Goal: Task Accomplishment & Management: Use online tool/utility

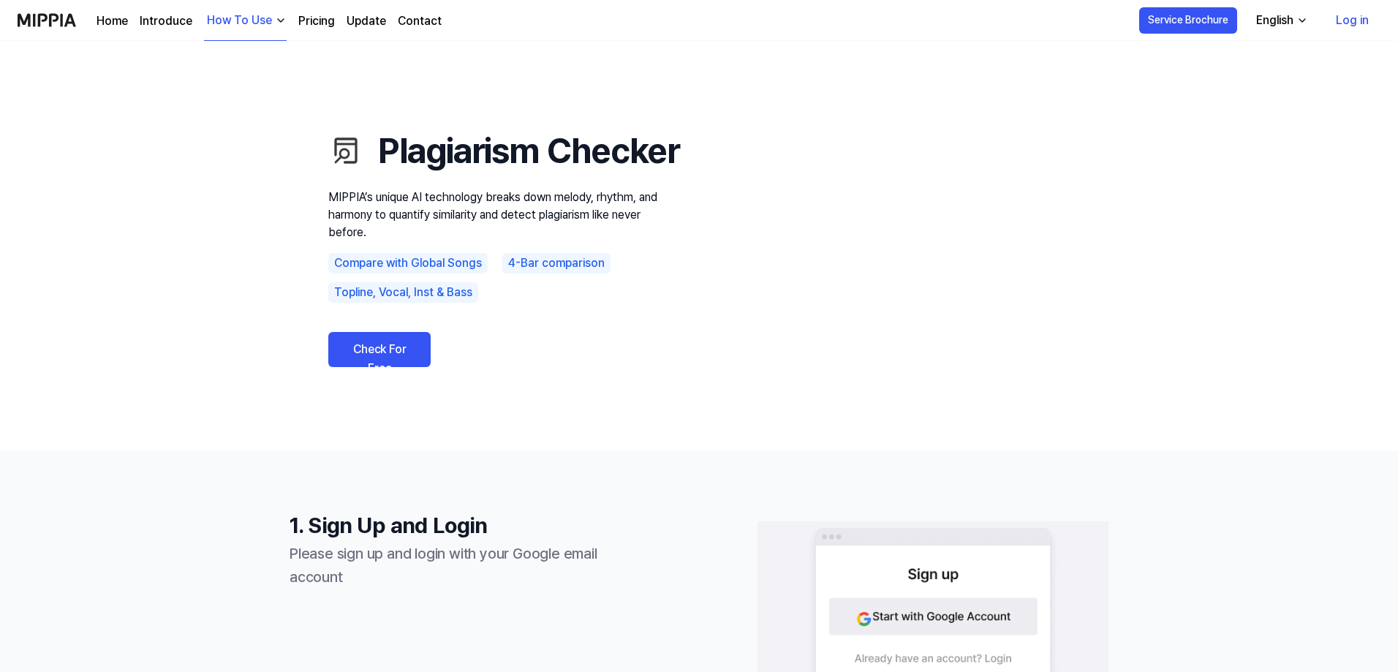
click at [380, 367] on link "Check For Free" at bounding box center [379, 349] width 102 height 35
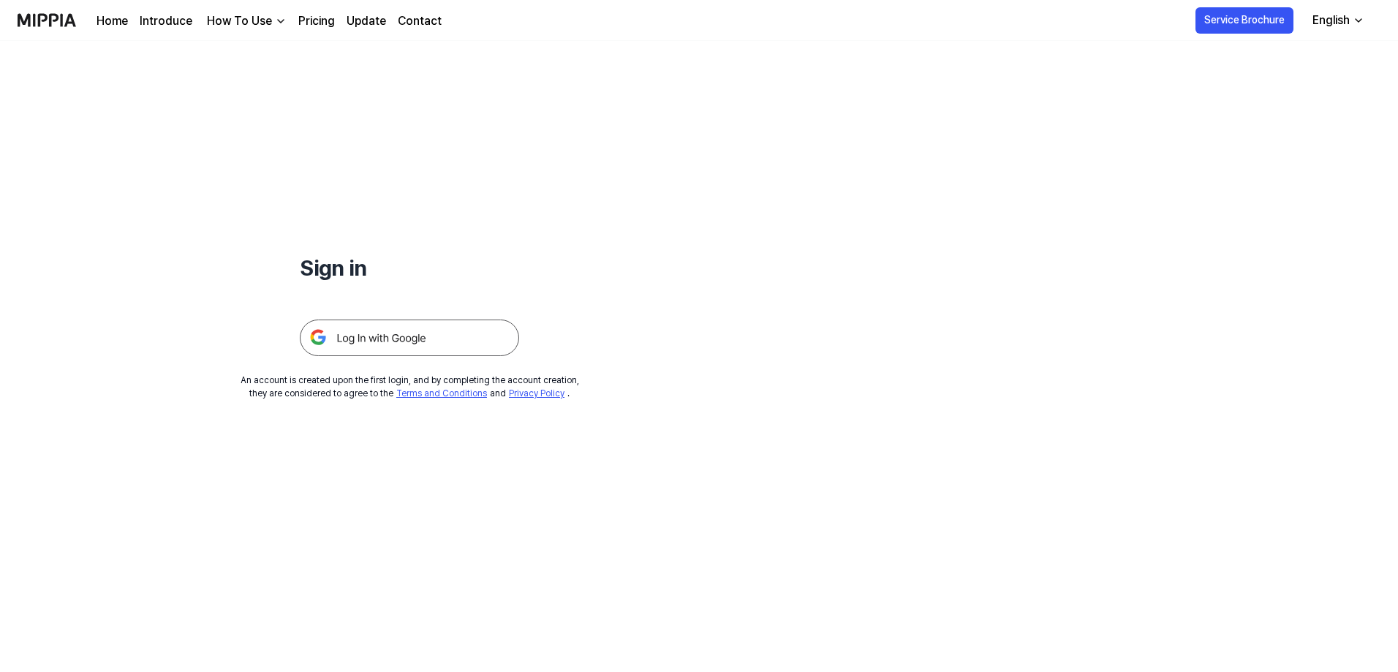
click at [373, 332] on img at bounding box center [409, 337] width 219 height 37
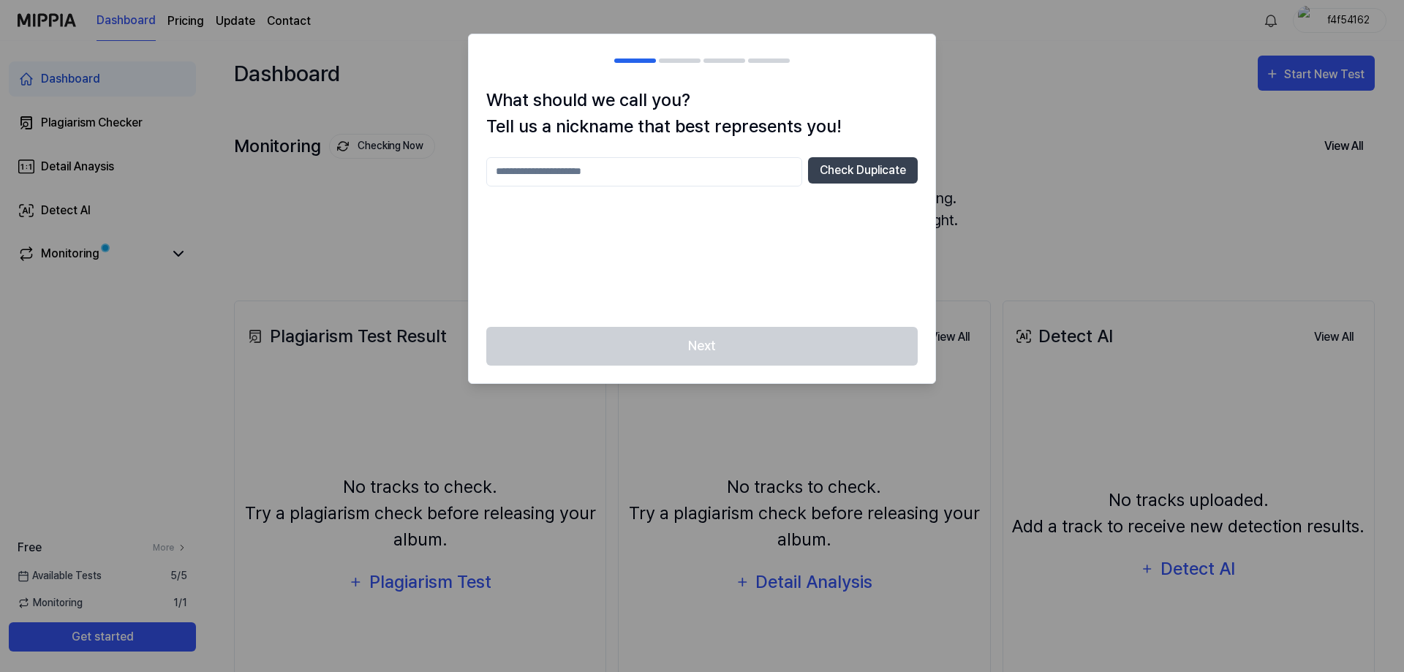
click at [550, 164] on input "text" at bounding box center [644, 171] width 316 height 29
type input "*******"
click at [845, 173] on button "Check Duplicate" at bounding box center [863, 170] width 110 height 26
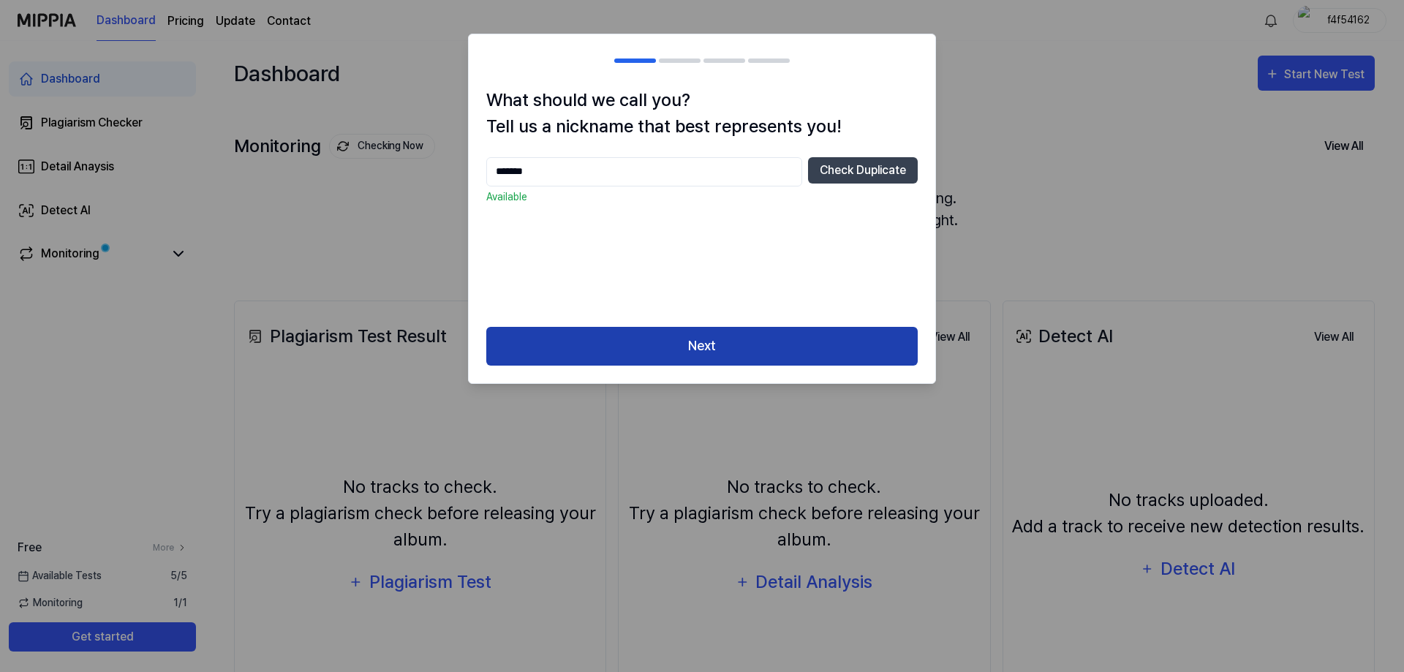
click at [701, 344] on button "Next" at bounding box center [701, 346] width 431 height 39
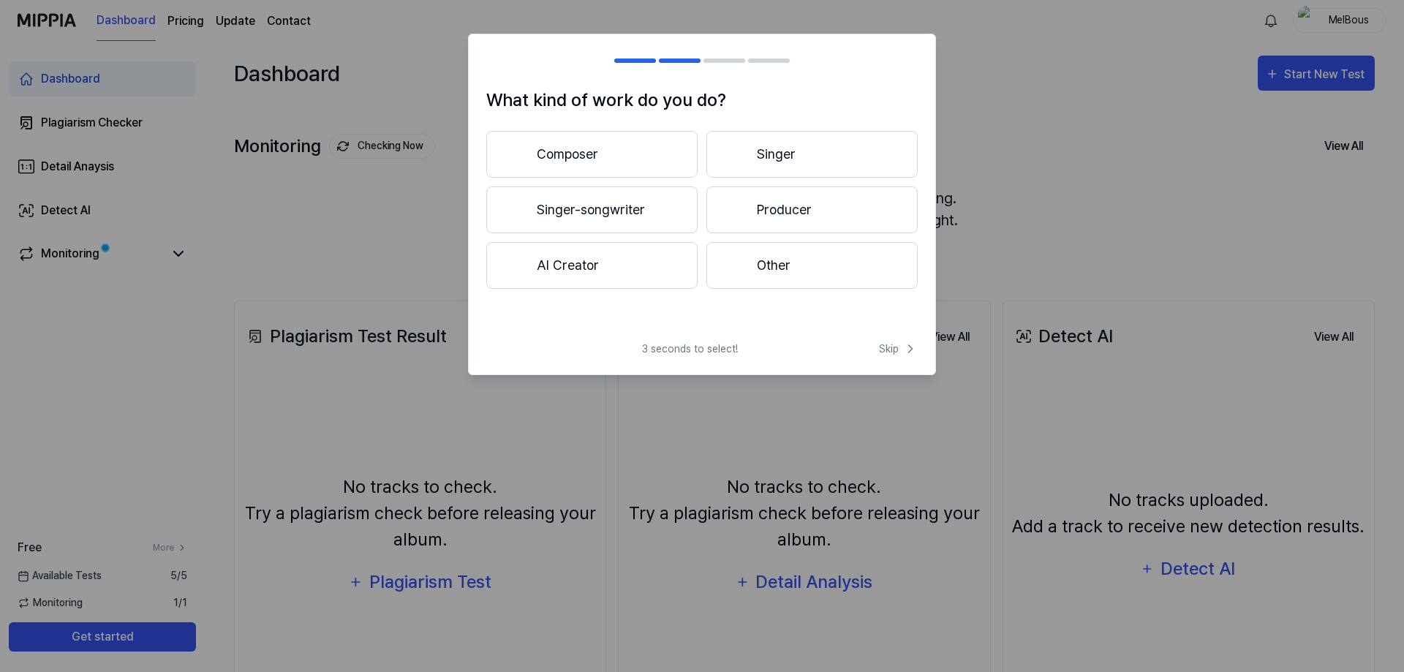
click at [618, 151] on button "Composer" at bounding box center [591, 154] width 211 height 47
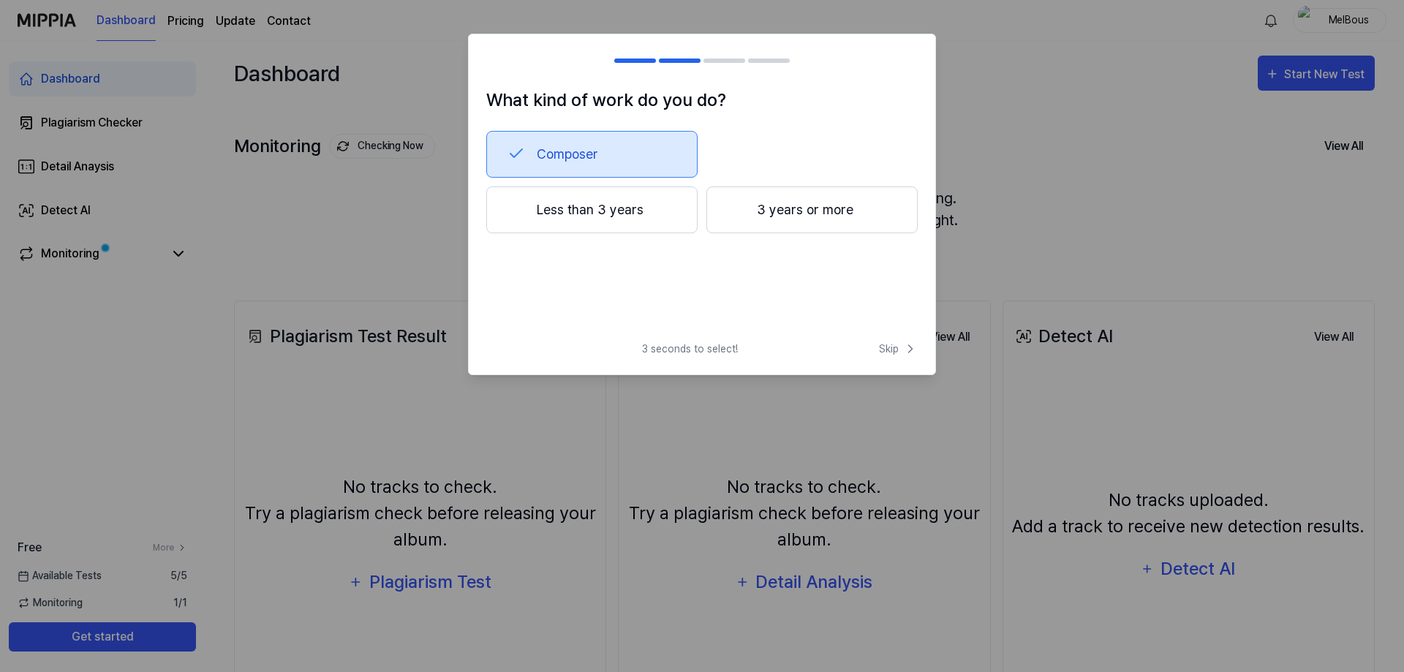
click at [613, 208] on button "Less than 3 years" at bounding box center [591, 209] width 211 height 47
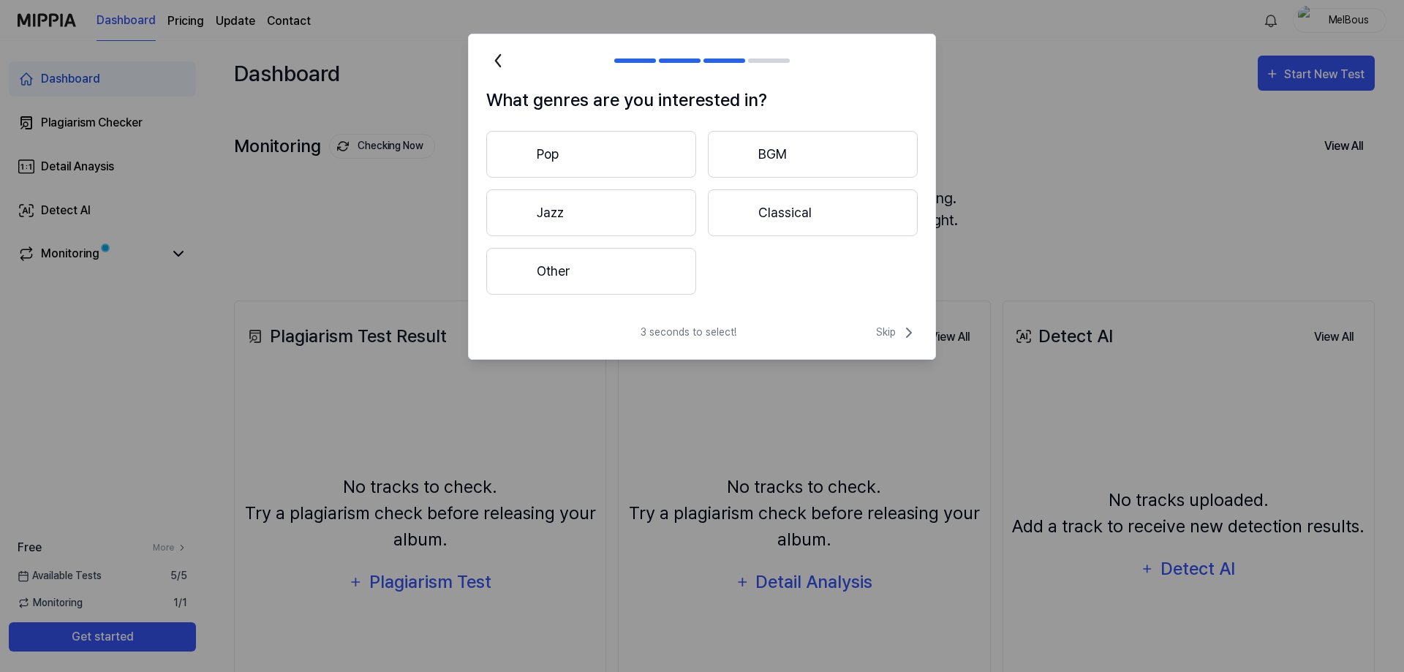
click at [597, 282] on button "Other" at bounding box center [591, 271] width 210 height 47
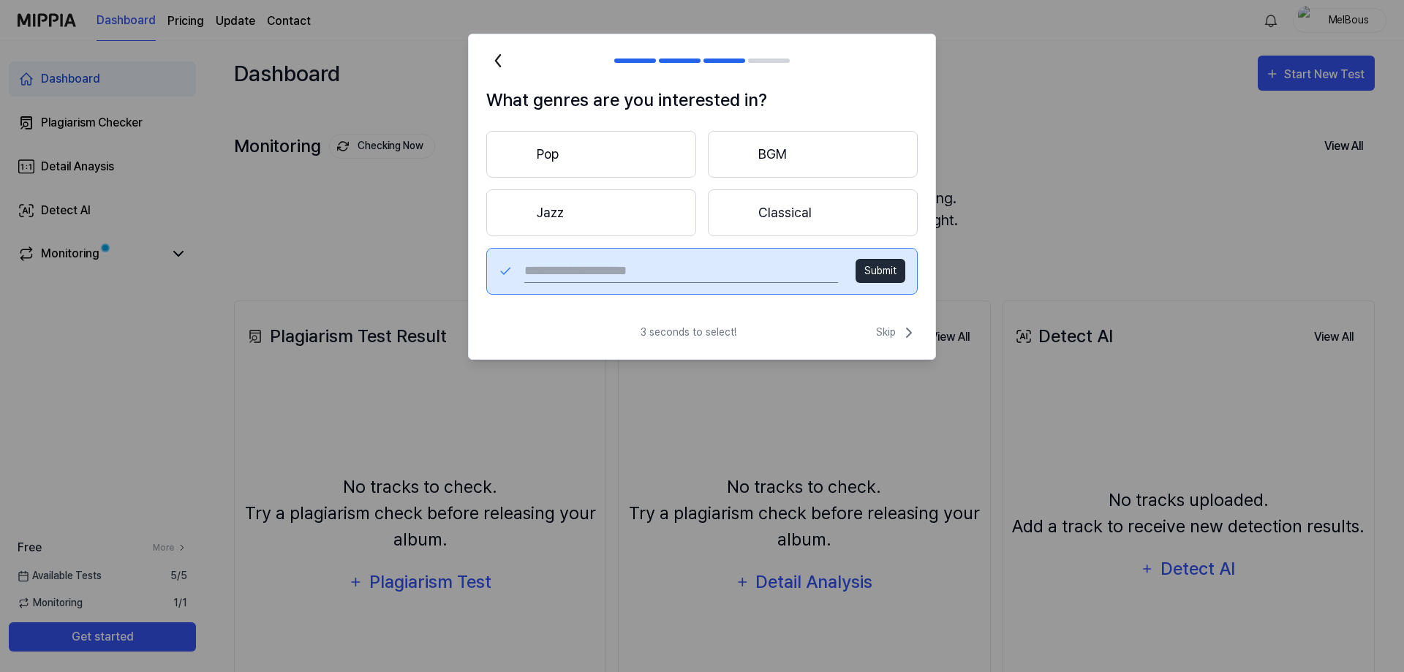
click at [667, 277] on input "text" at bounding box center [681, 271] width 314 height 23
type input "**********"
click at [875, 276] on button "Submit" at bounding box center [880, 271] width 50 height 24
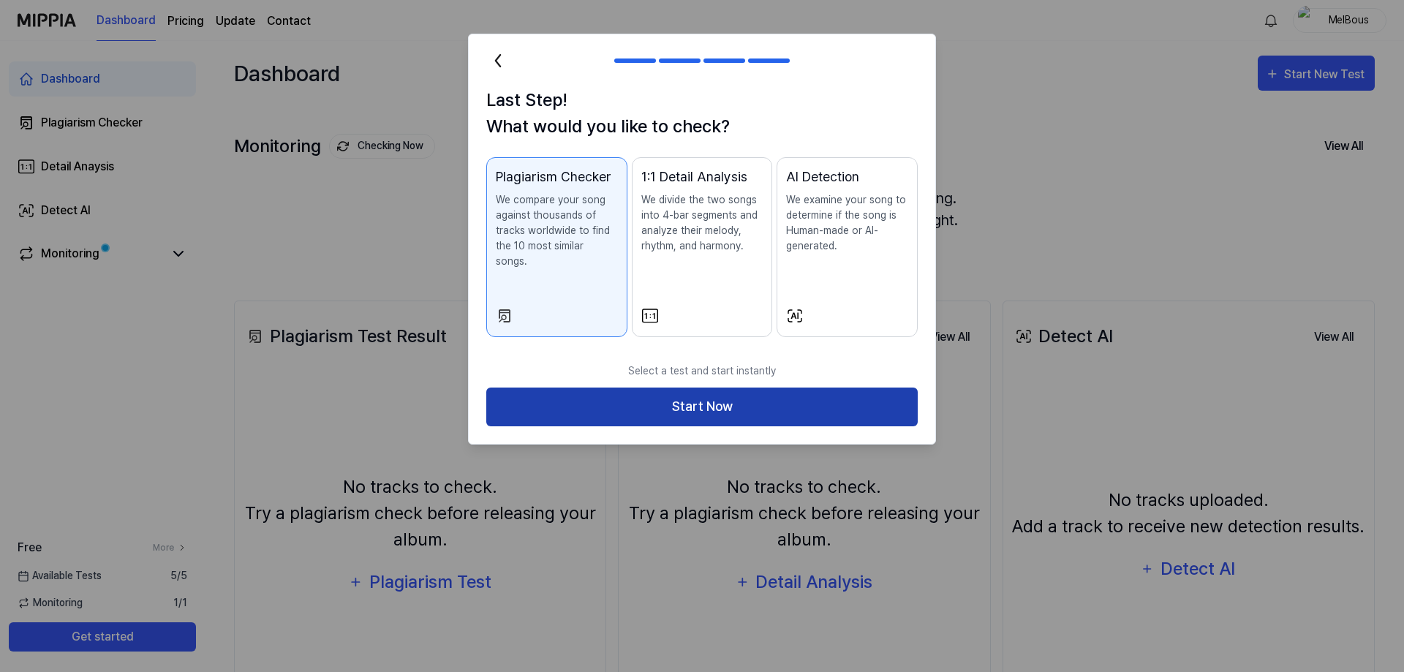
click at [704, 389] on button "Start Now" at bounding box center [701, 406] width 431 height 39
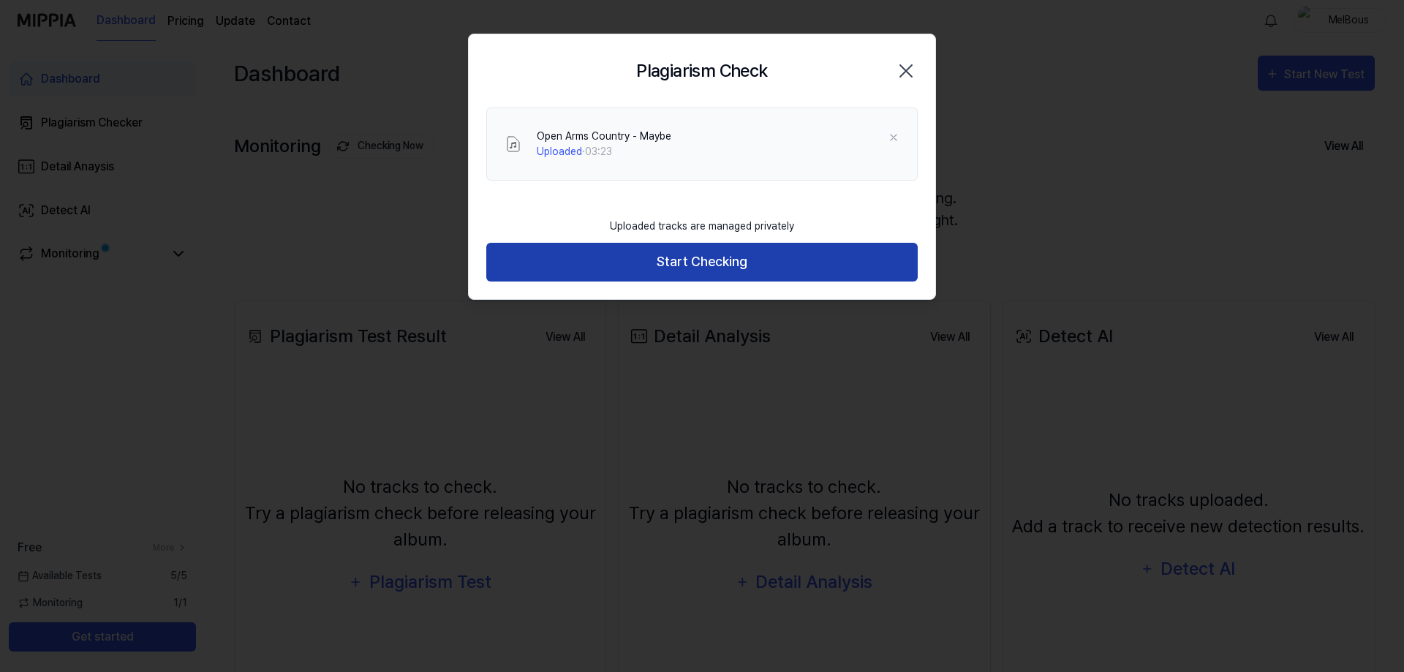
click at [695, 265] on button "Start Checking" at bounding box center [701, 262] width 431 height 39
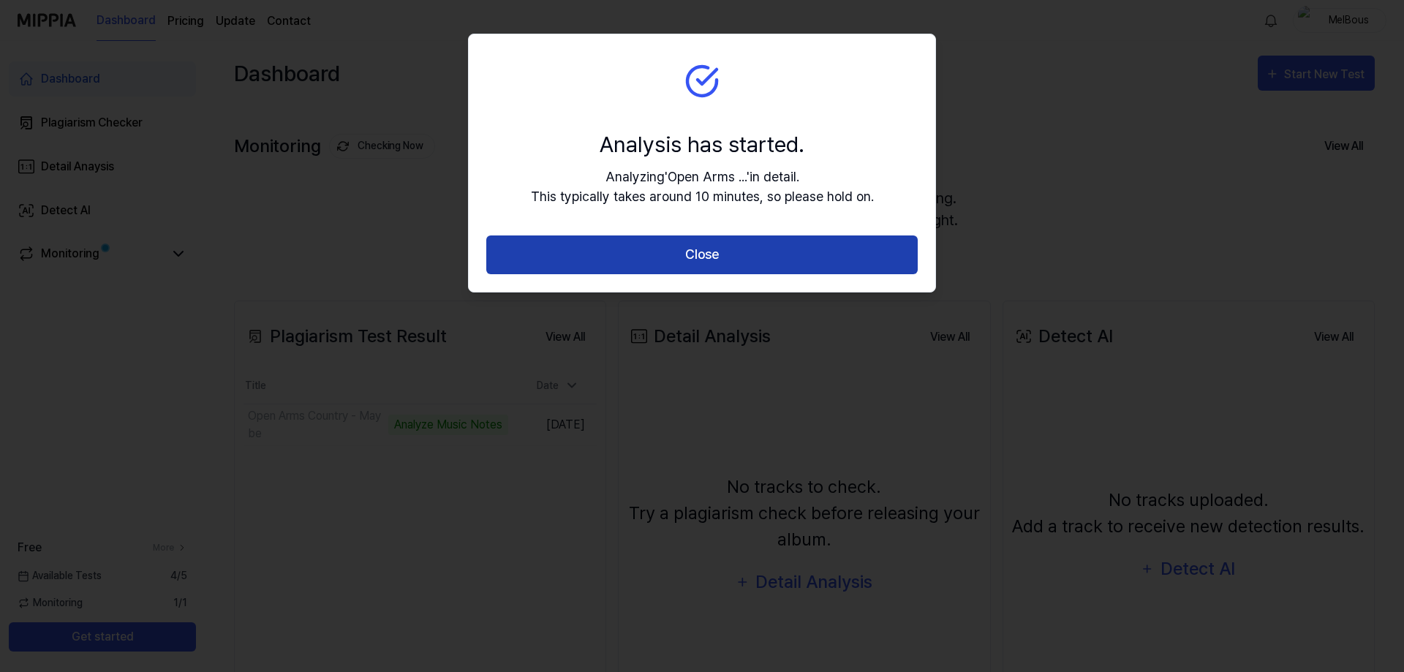
click at [655, 259] on button "Close" at bounding box center [701, 254] width 431 height 39
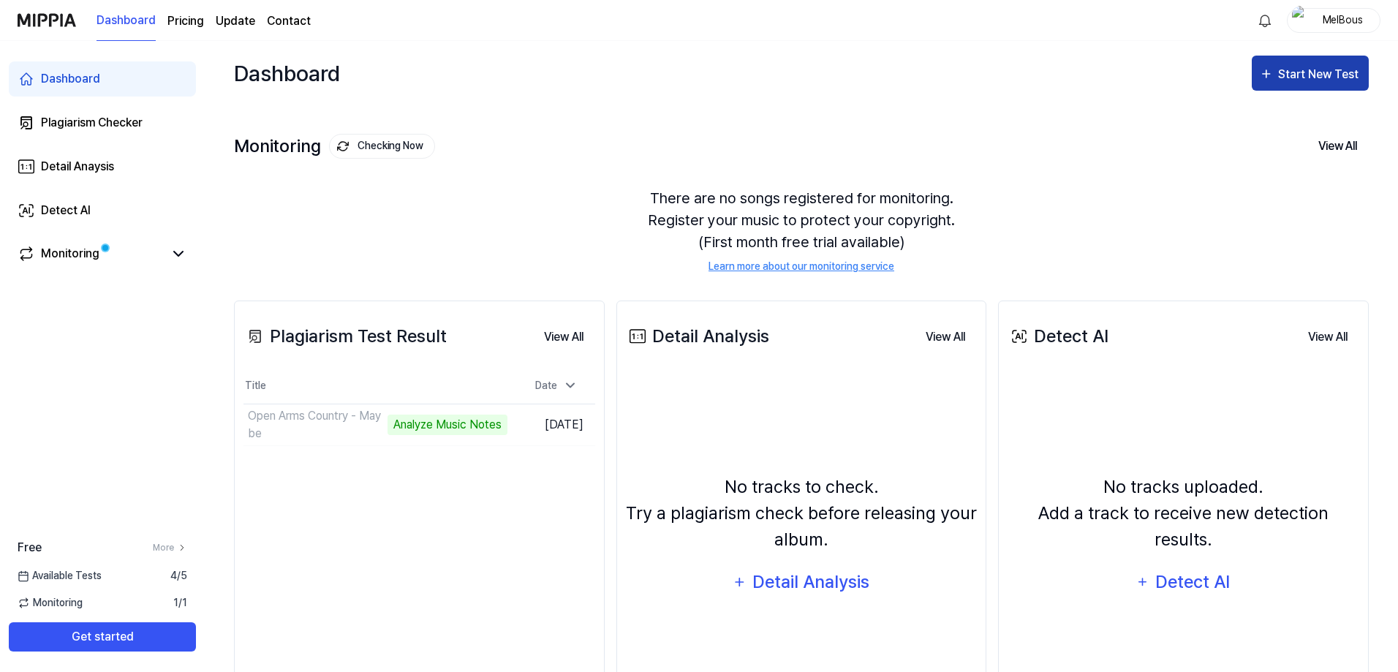
click at [1306, 73] on div "Start New Test" at bounding box center [1319, 74] width 83 height 19
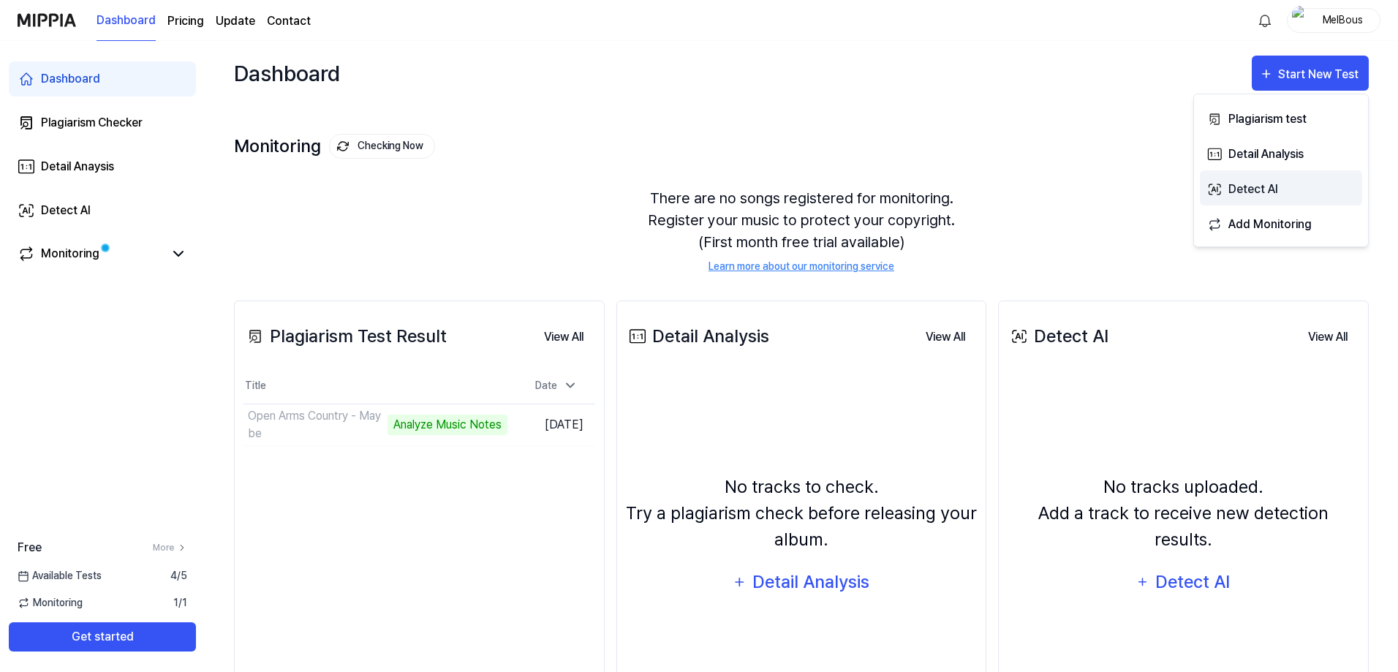
click at [1243, 190] on div "Detect AI" at bounding box center [1291, 189] width 127 height 19
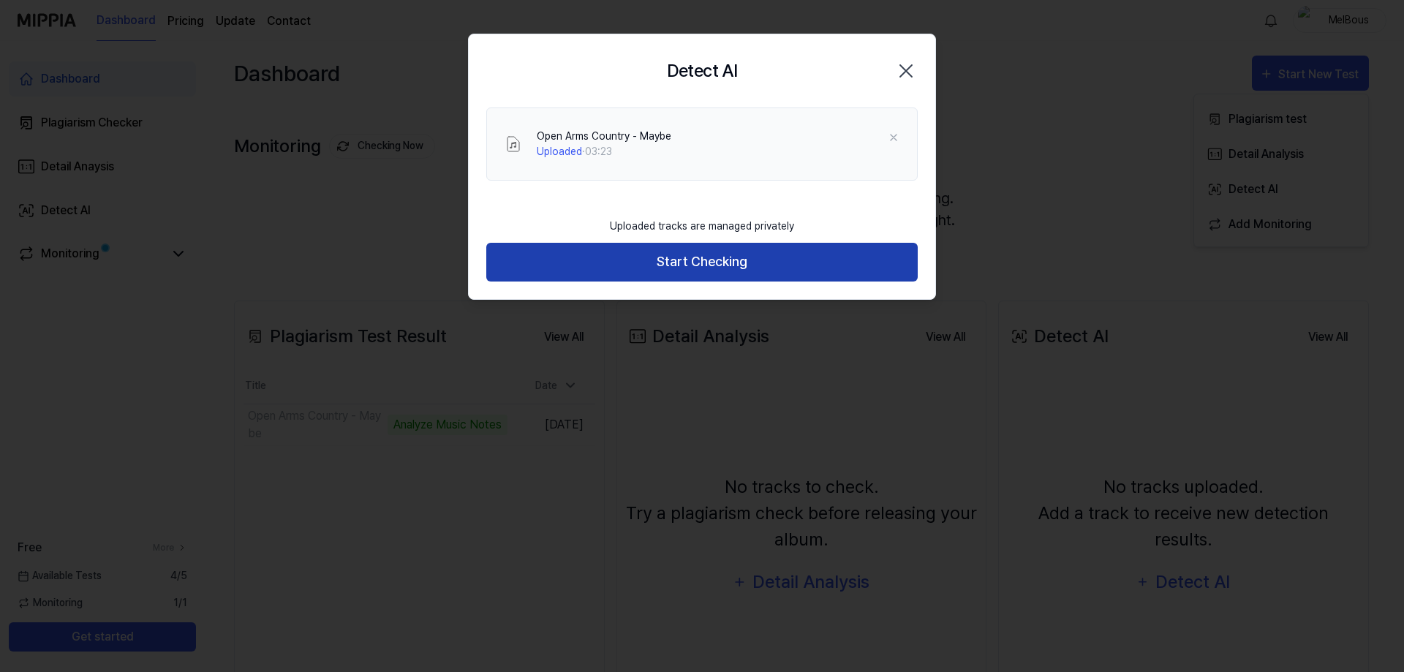
click at [803, 257] on button "Start Checking" at bounding box center [701, 262] width 431 height 39
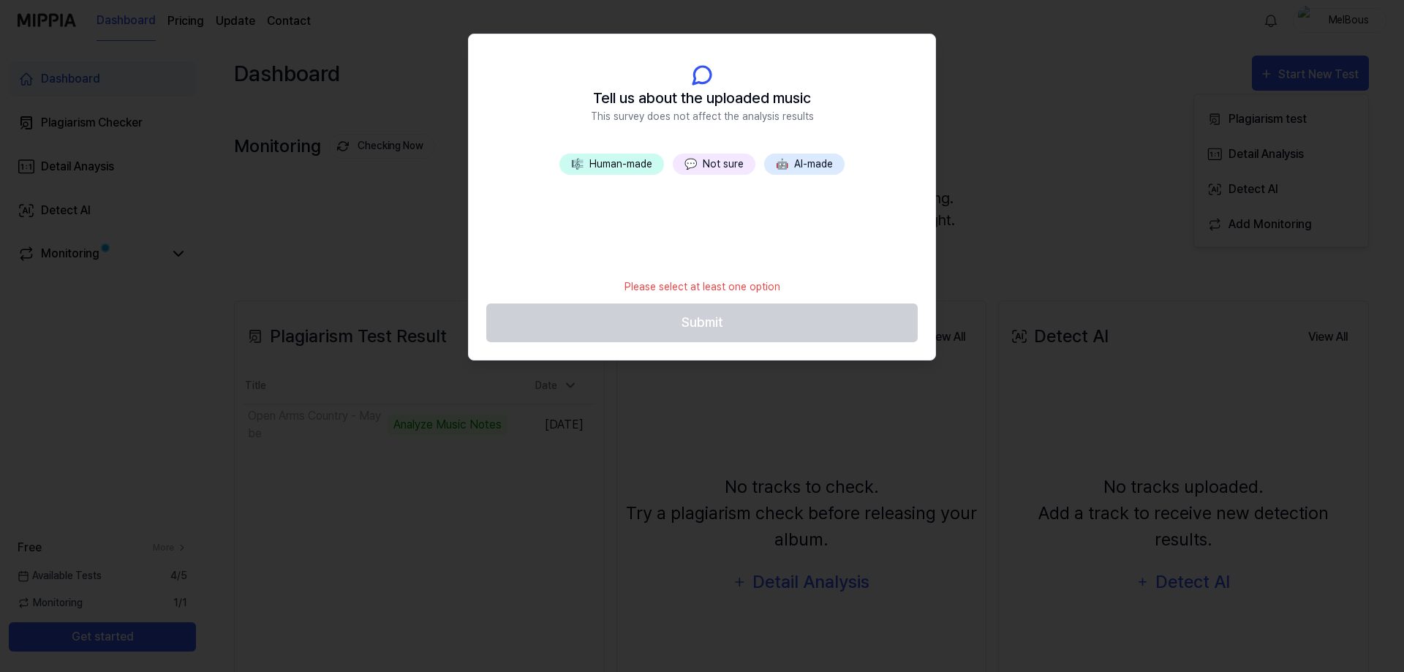
click at [709, 164] on button "💬 Not sure" at bounding box center [714, 164] width 83 height 21
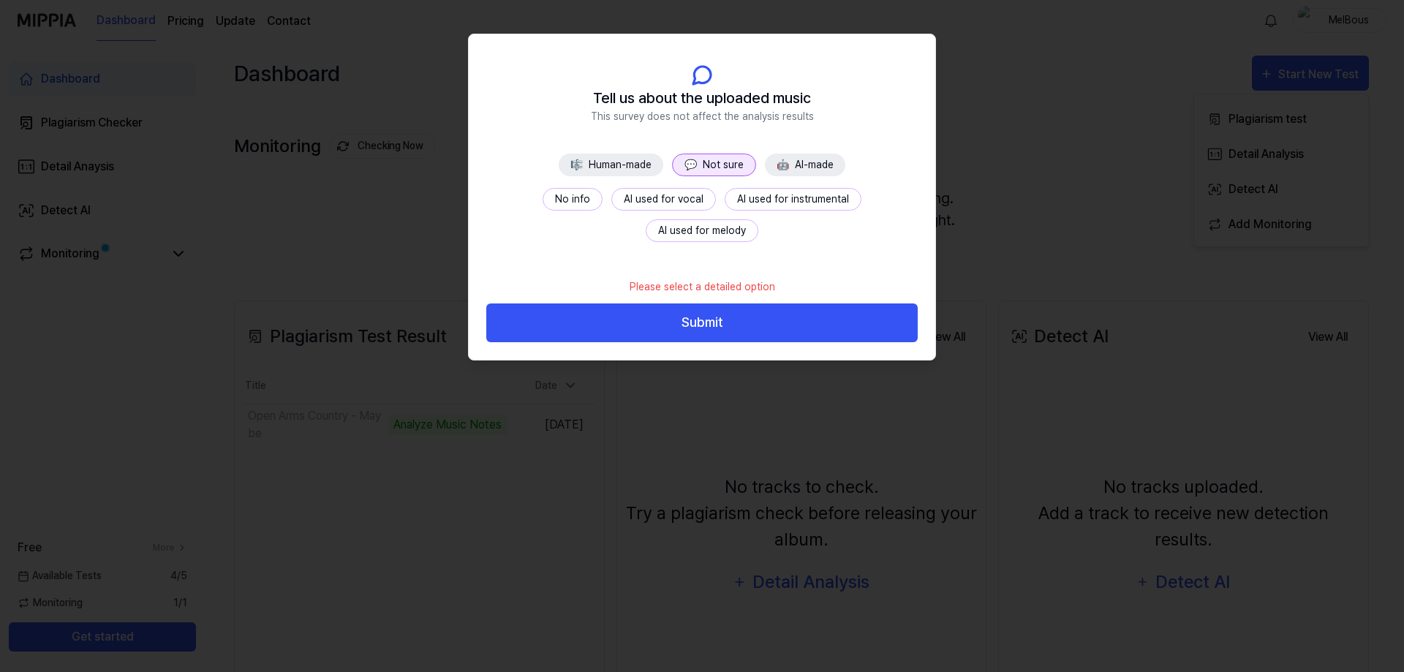
click at [542, 198] on button "No info" at bounding box center [572, 199] width 60 height 23
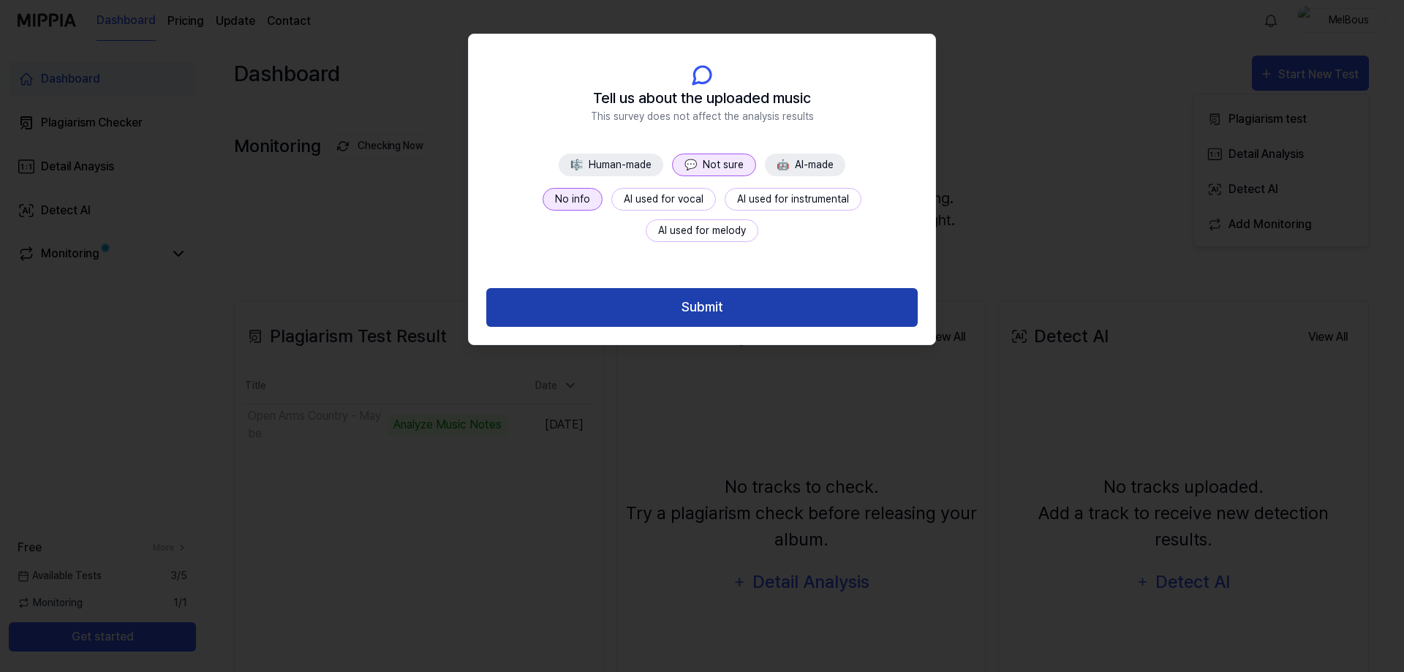
click at [683, 310] on button "Submit" at bounding box center [701, 307] width 431 height 39
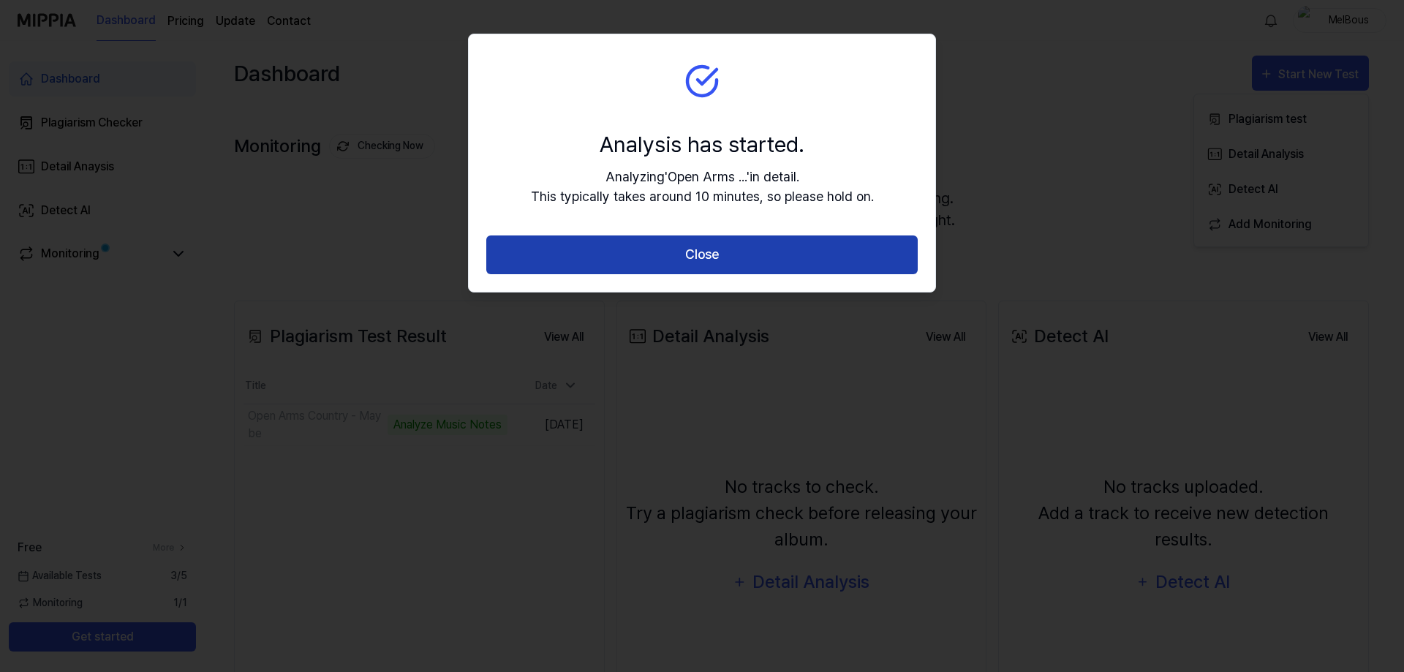
click at [713, 253] on button "Close" at bounding box center [701, 254] width 431 height 39
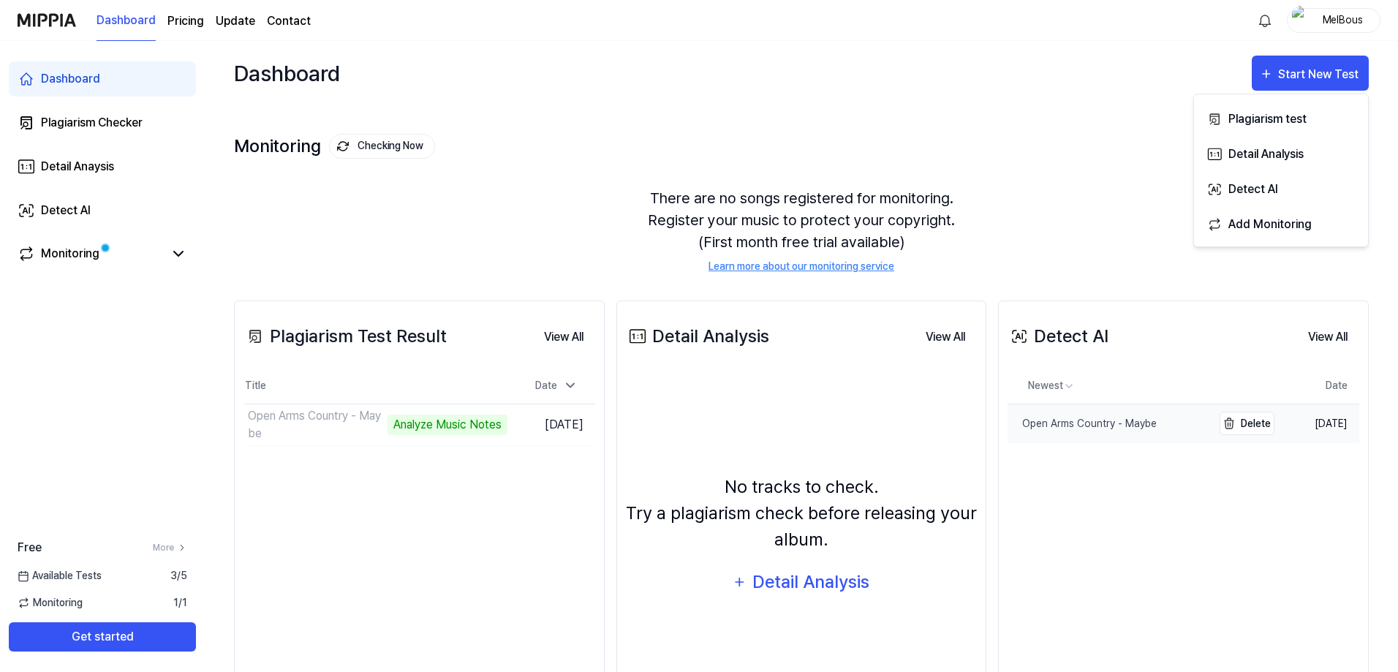
click at [1056, 421] on div "Open Arms Country - Maybe" at bounding box center [1081, 423] width 149 height 15
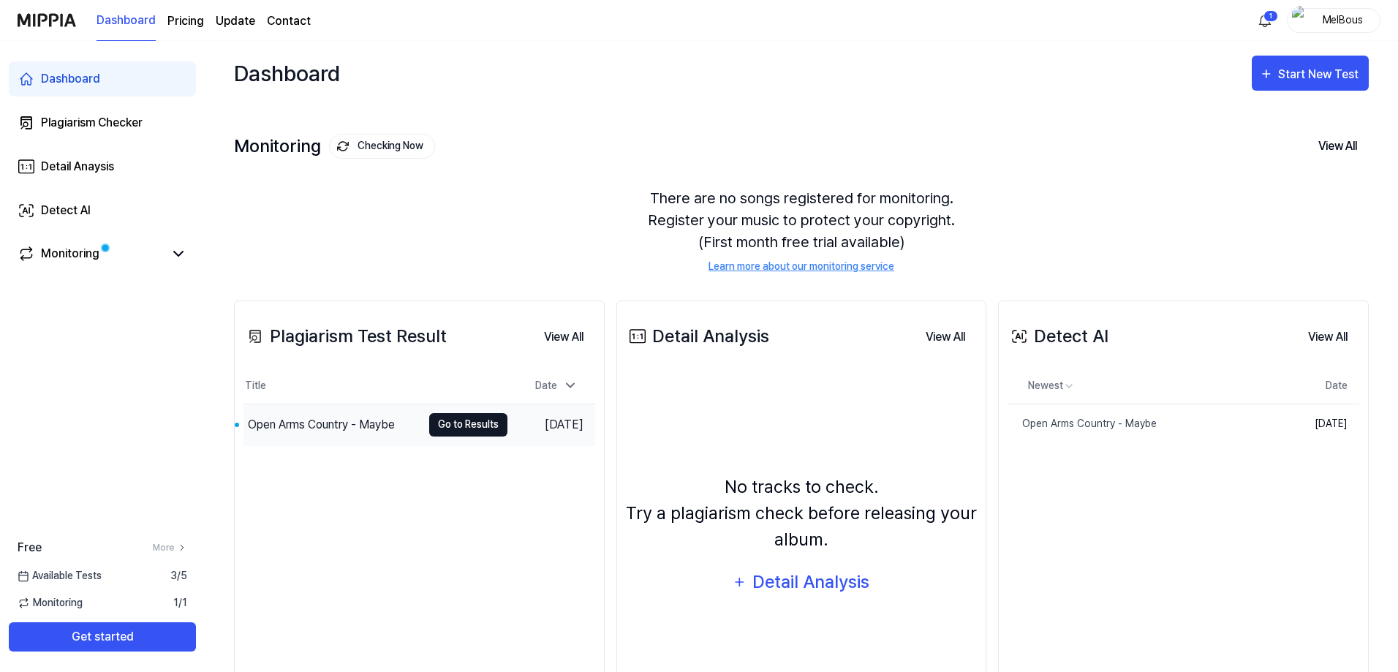
click at [463, 430] on button "Go to Results" at bounding box center [468, 424] width 78 height 23
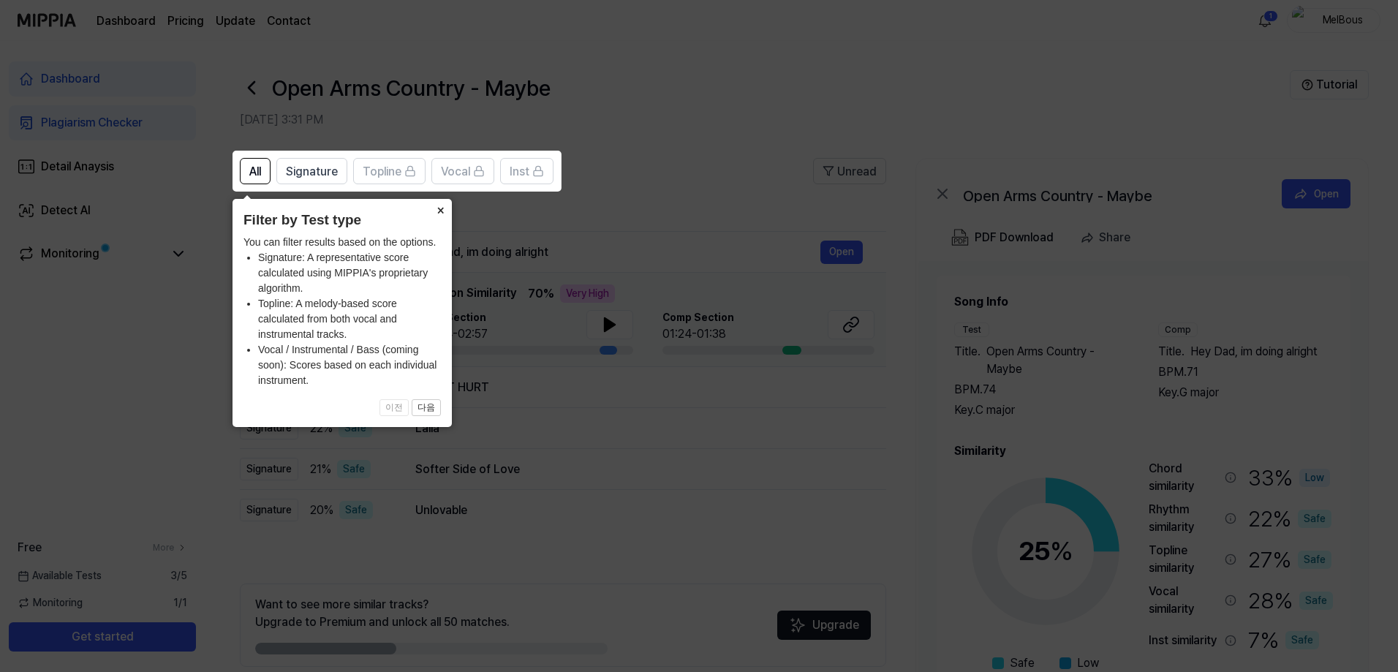
click at [438, 208] on button "×" at bounding box center [439, 209] width 23 height 20
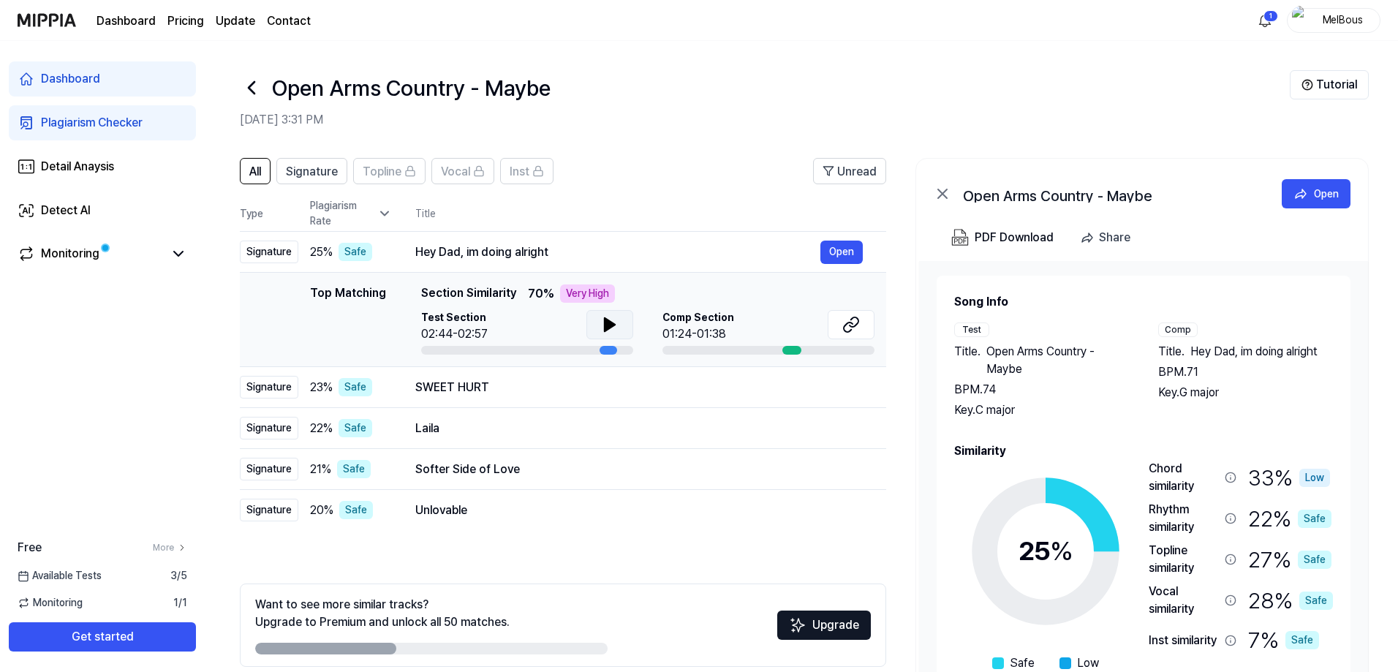
click at [610, 325] on icon at bounding box center [610, 324] width 10 height 13
click at [853, 323] on icon at bounding box center [851, 325] width 18 height 18
click at [605, 325] on icon at bounding box center [606, 325] width 3 height 12
click at [606, 327] on icon at bounding box center [610, 324] width 10 height 13
drag, startPoint x: 606, startPoint y: 348, endPoint x: 423, endPoint y: 352, distance: 183.5
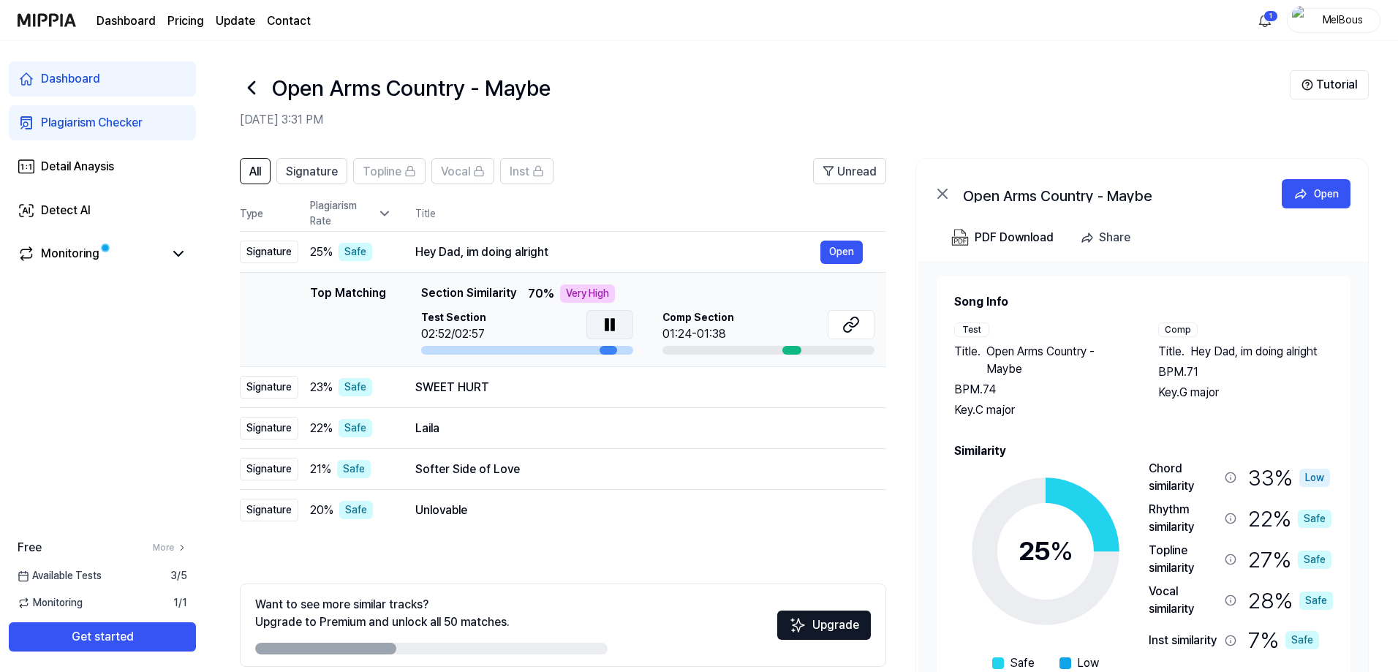
click at [421, 349] on div at bounding box center [527, 350] width 212 height 9
click at [449, 347] on div at bounding box center [527, 350] width 212 height 9
click at [611, 325] on icon at bounding box center [612, 325] width 3 height 12
